Goal: Transaction & Acquisition: Purchase product/service

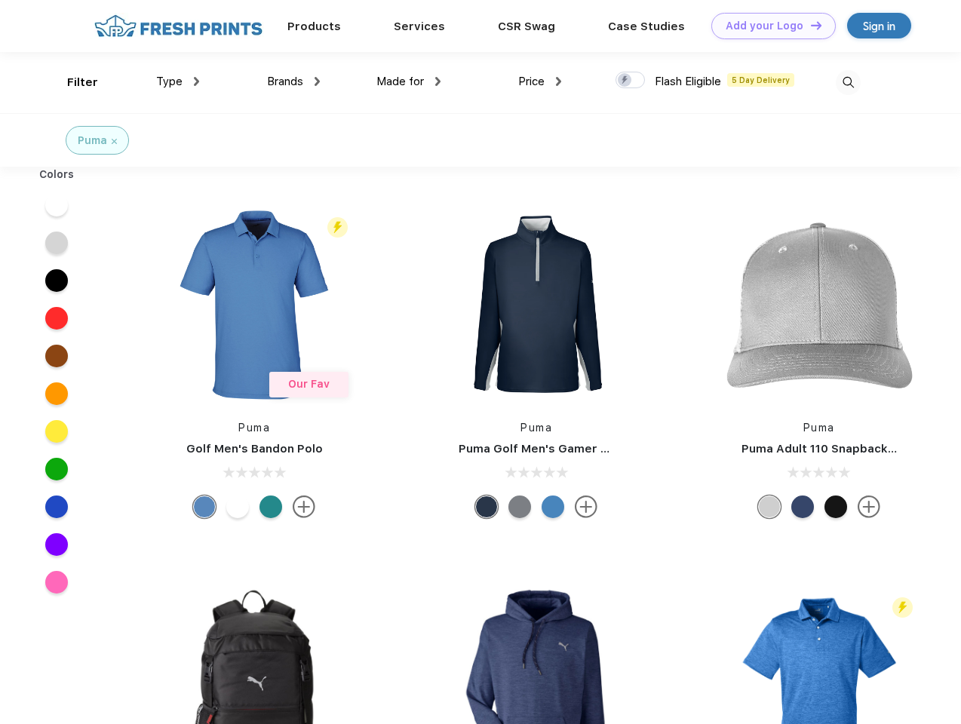
click at [768, 26] on link "Add your Logo Design Tool" at bounding box center [773, 26] width 124 height 26
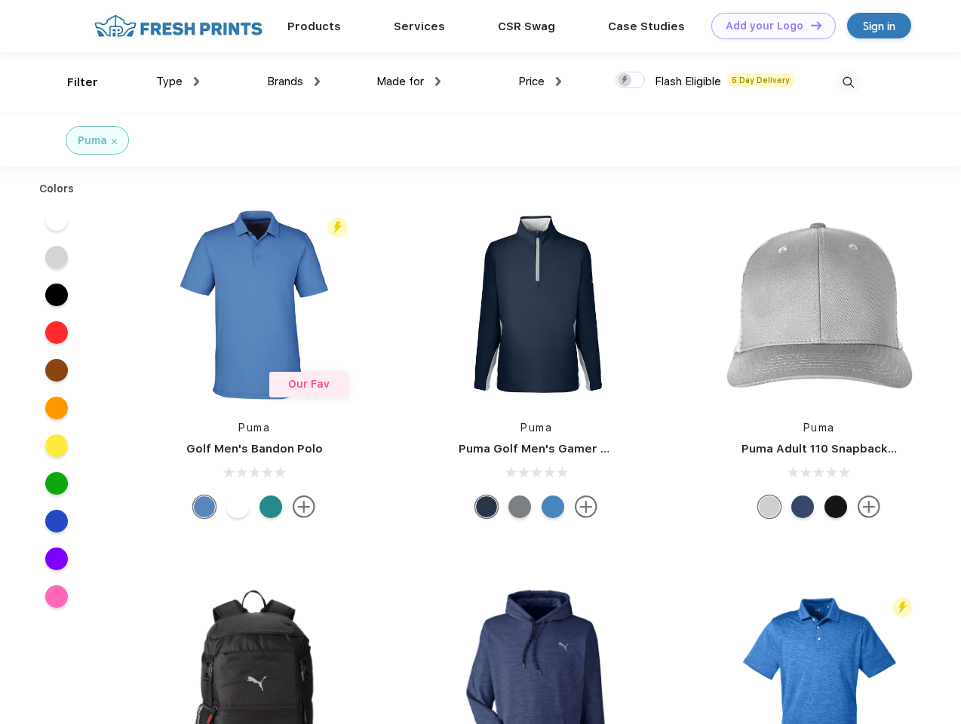
click at [0, 0] on div "Design Tool" at bounding box center [0, 0] width 0 height 0
click at [809, 25] on link "Add your Logo Design Tool" at bounding box center [773, 26] width 124 height 26
click at [72, 82] on div "Filter" at bounding box center [82, 82] width 31 height 17
click at [178, 81] on span "Type" at bounding box center [169, 82] width 26 height 14
click at [293, 81] on span "Brands" at bounding box center [285, 82] width 36 height 14
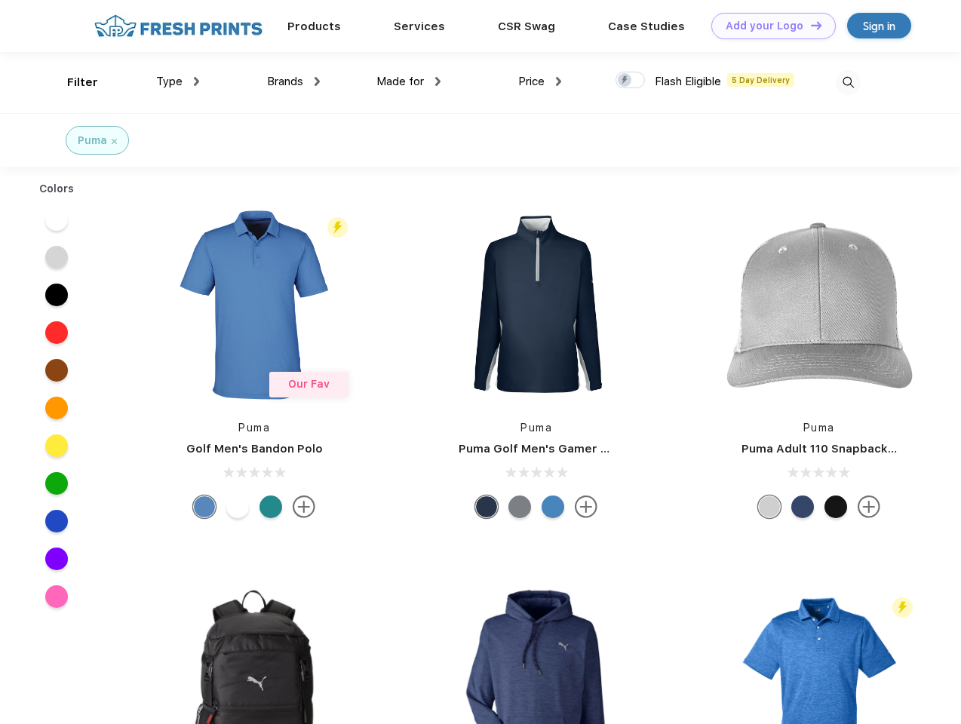
click at [409, 81] on span "Made for" at bounding box center [400, 82] width 48 height 14
click at [540, 81] on span "Price" at bounding box center [531, 82] width 26 height 14
click at [631, 81] on div at bounding box center [629, 80] width 29 height 17
click at [625, 81] on input "checkbox" at bounding box center [620, 76] width 10 height 10
click at [848, 82] on img at bounding box center [848, 82] width 25 height 25
